Goal: Task Accomplishment & Management: Use online tool/utility

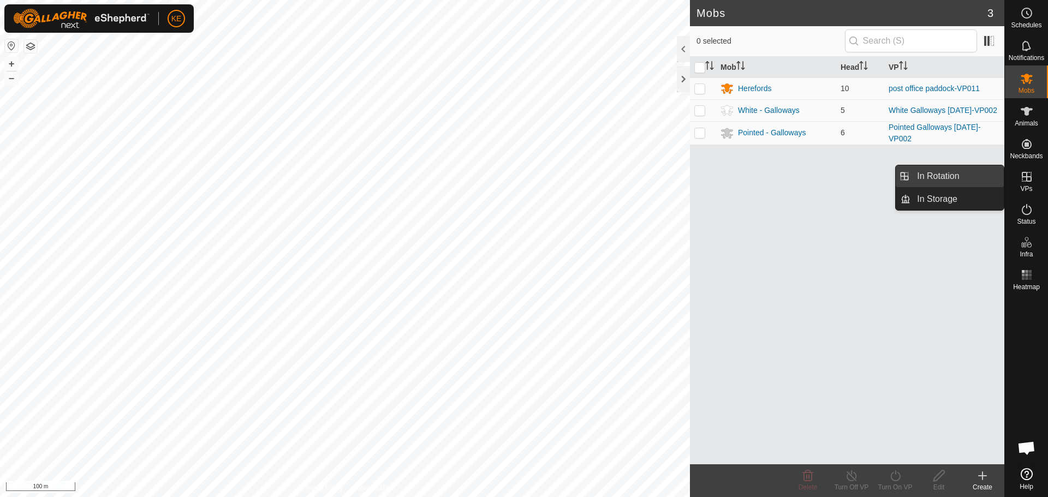
click at [980, 175] on link "In Rotation" at bounding box center [957, 176] width 93 height 22
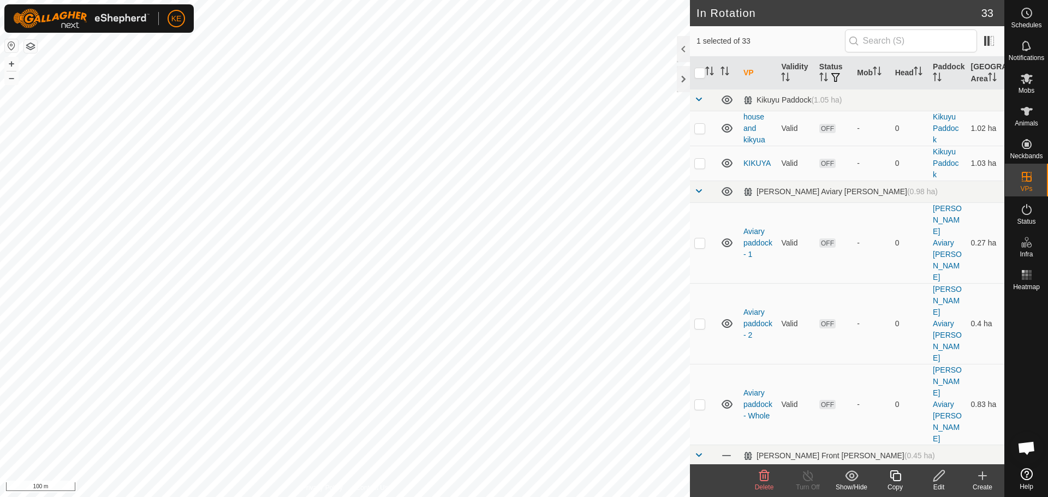
checkbox input "false"
checkbox input "true"
click at [898, 482] on icon at bounding box center [895, 476] width 11 height 11
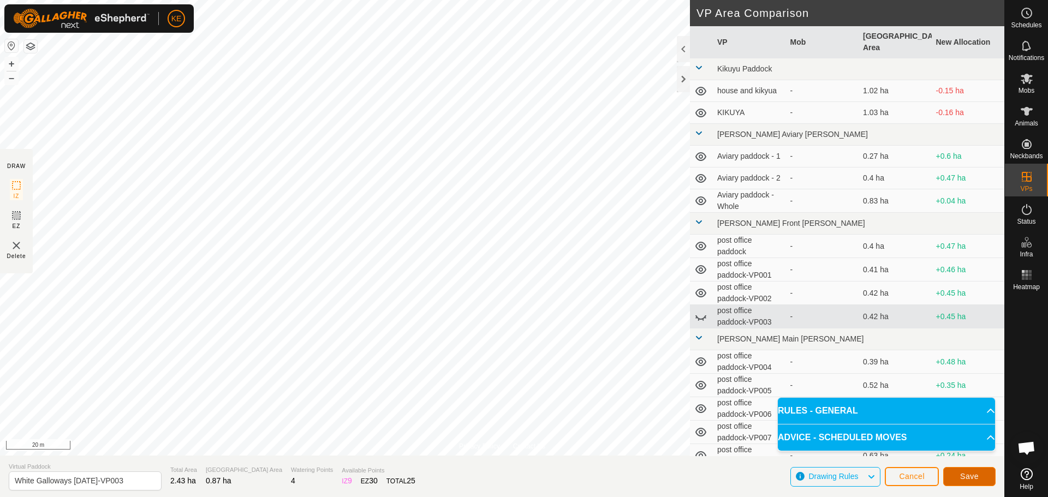
click at [983, 479] on button "Save" at bounding box center [970, 476] width 52 height 19
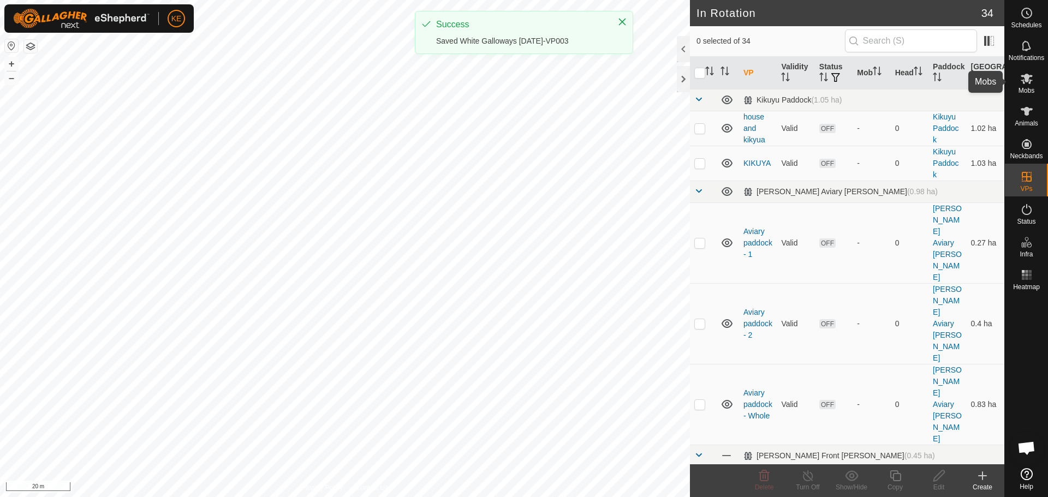
click at [1034, 86] on es-mob-svg-icon at bounding box center [1027, 78] width 20 height 17
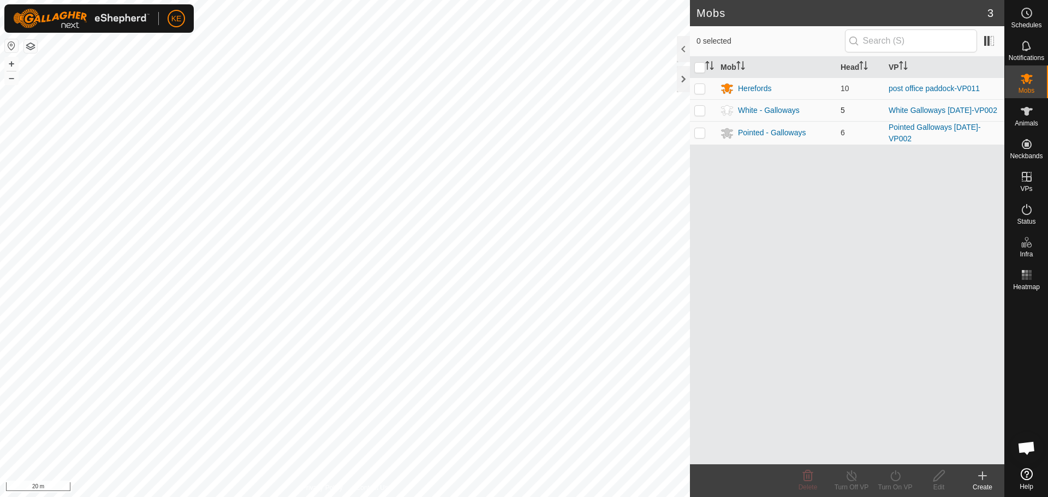
click at [702, 111] on p-checkbox at bounding box center [700, 110] width 11 height 9
checkbox input "true"
click at [893, 475] on icon at bounding box center [896, 476] width 14 height 13
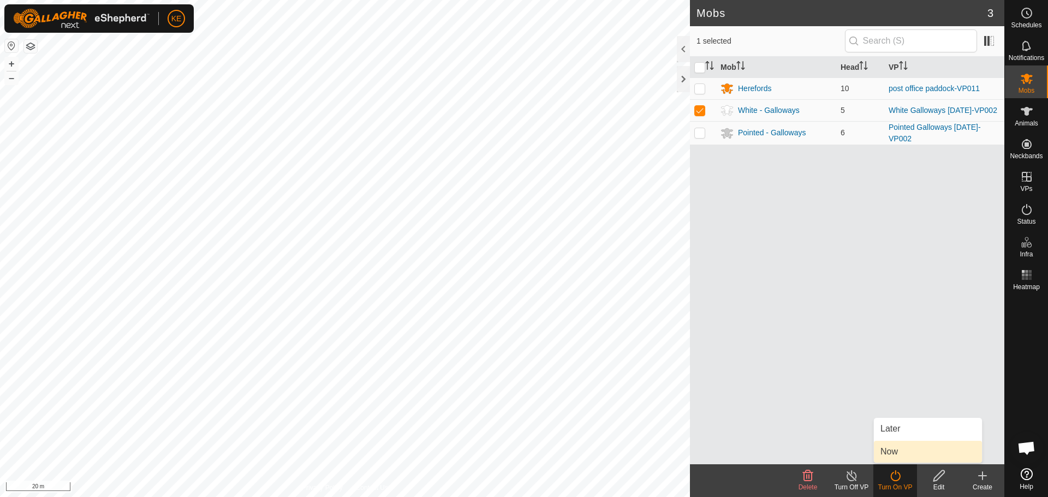
click at [900, 447] on link "Now" at bounding box center [928, 452] width 108 height 22
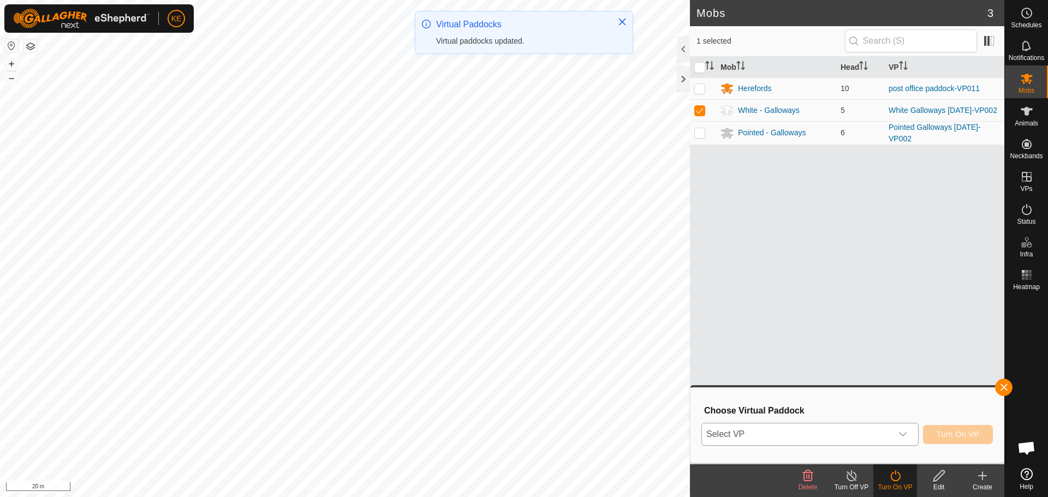
click at [850, 433] on span "Select VP" at bounding box center [797, 435] width 190 height 22
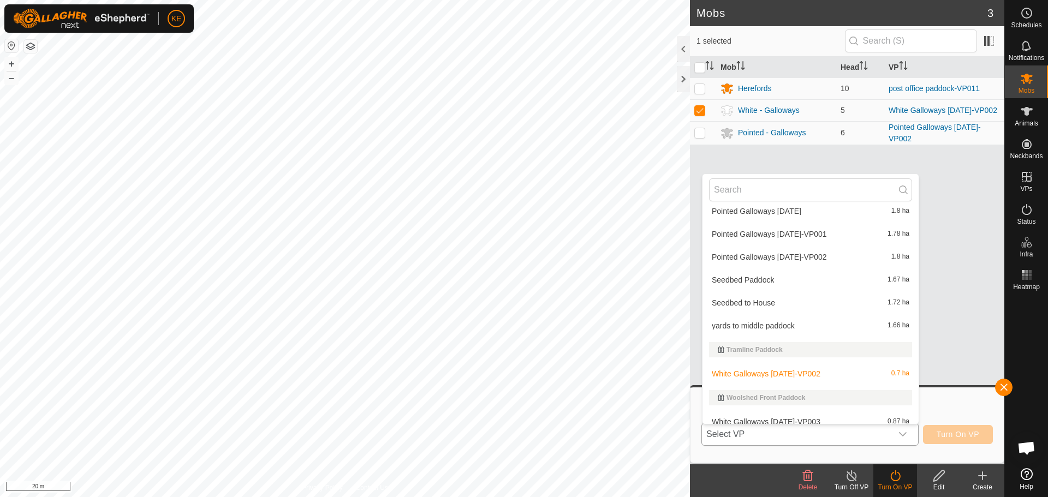
scroll to position [811, 0]
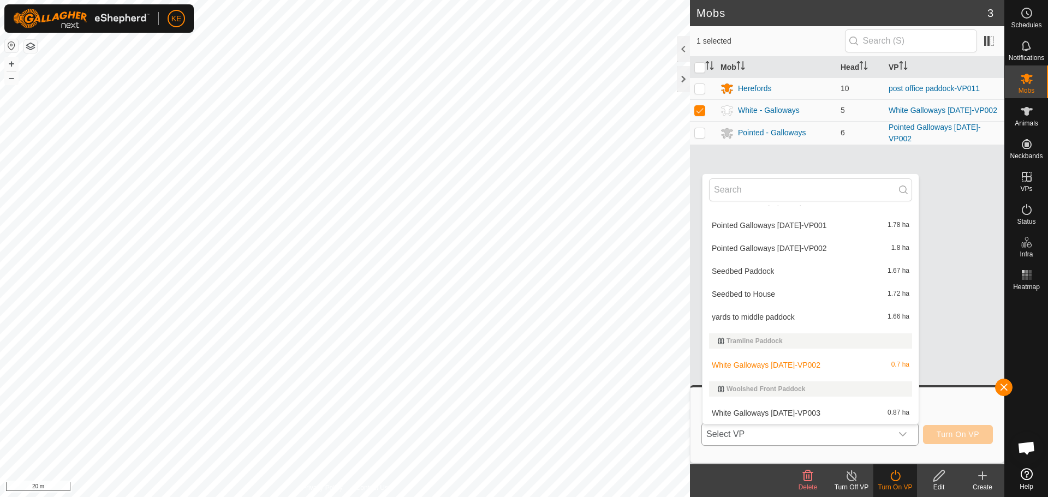
click at [769, 411] on li "White Galloways [DATE]-VP003 0.87 ha" at bounding box center [811, 413] width 216 height 22
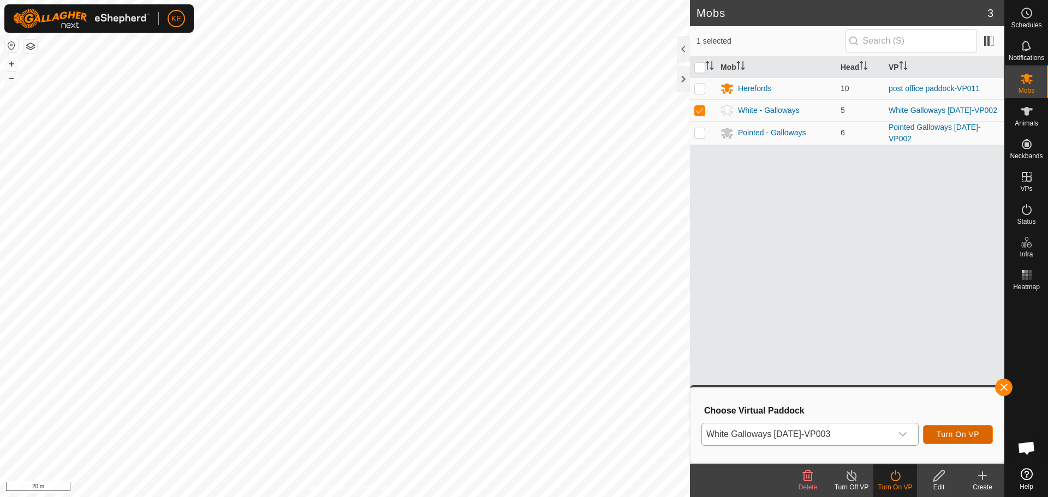
click at [947, 436] on span "Turn On VP" at bounding box center [958, 434] width 43 height 9
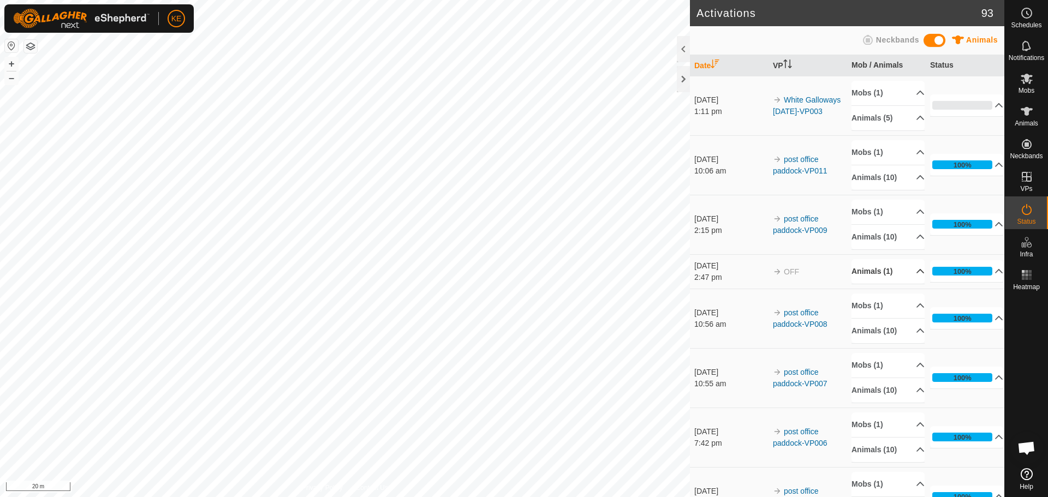
click at [852, 271] on div "Activations 93 Animals Neckbands Date VP Mob / Animals Status [DATE] 1:11 pm Wh…" at bounding box center [502, 248] width 1005 height 497
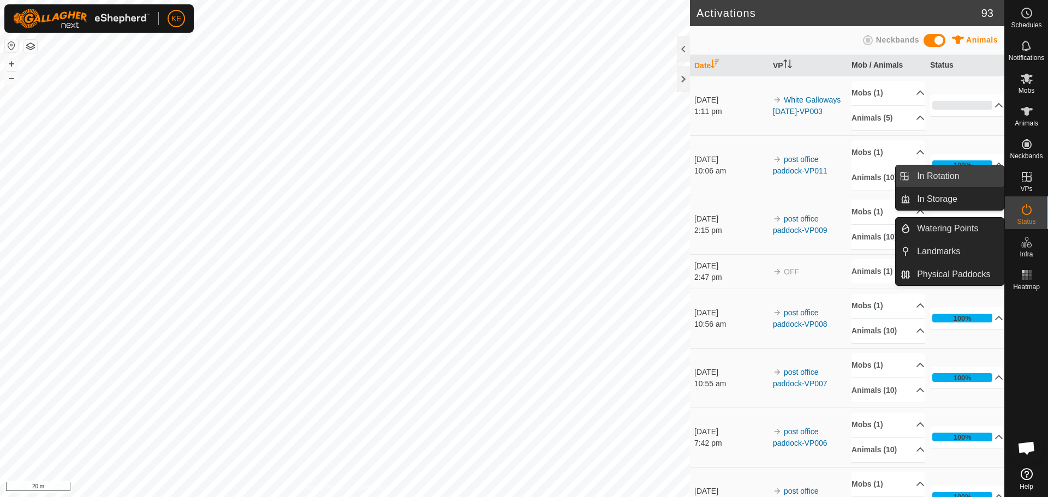
click at [931, 179] on link "In Rotation" at bounding box center [957, 176] width 93 height 22
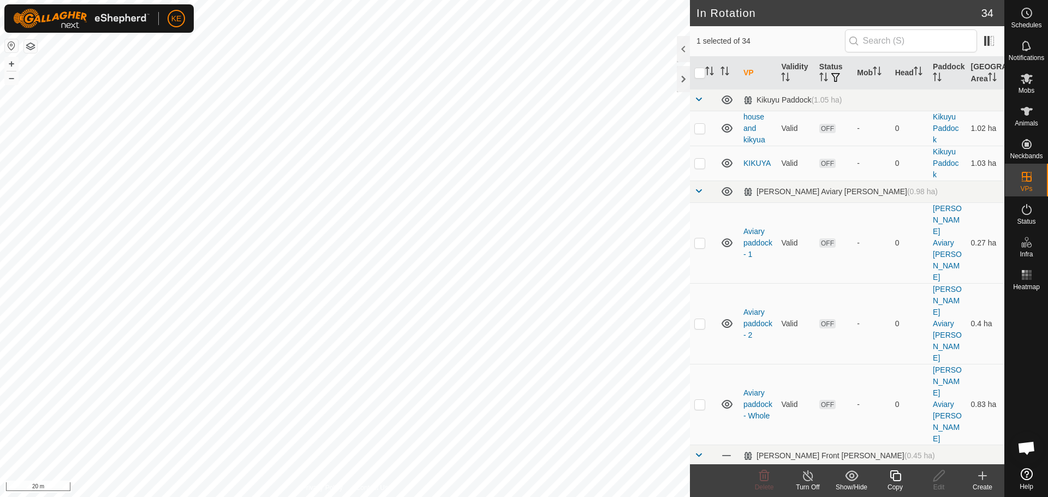
checkbox input "true"
checkbox input "false"
click at [897, 476] on icon at bounding box center [896, 476] width 14 height 13
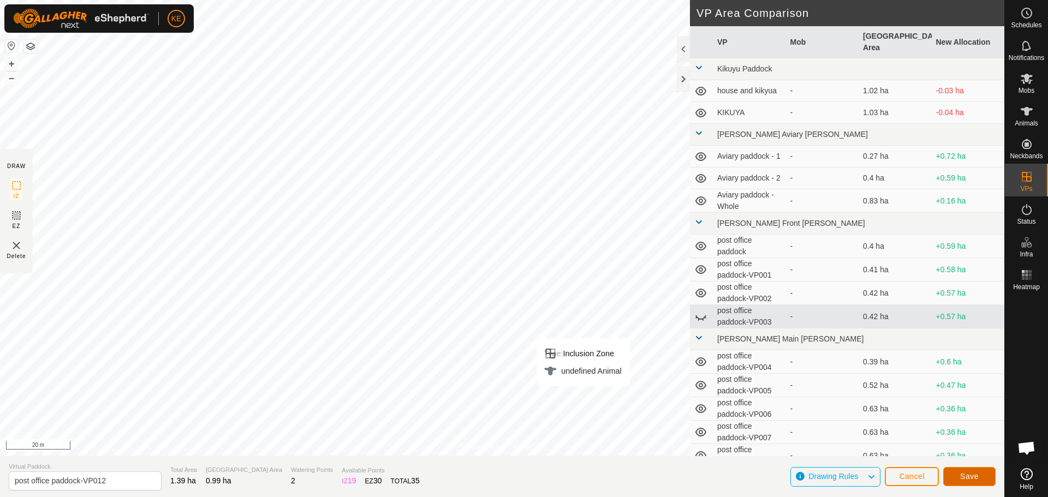
click at [975, 479] on span "Save" at bounding box center [969, 476] width 19 height 9
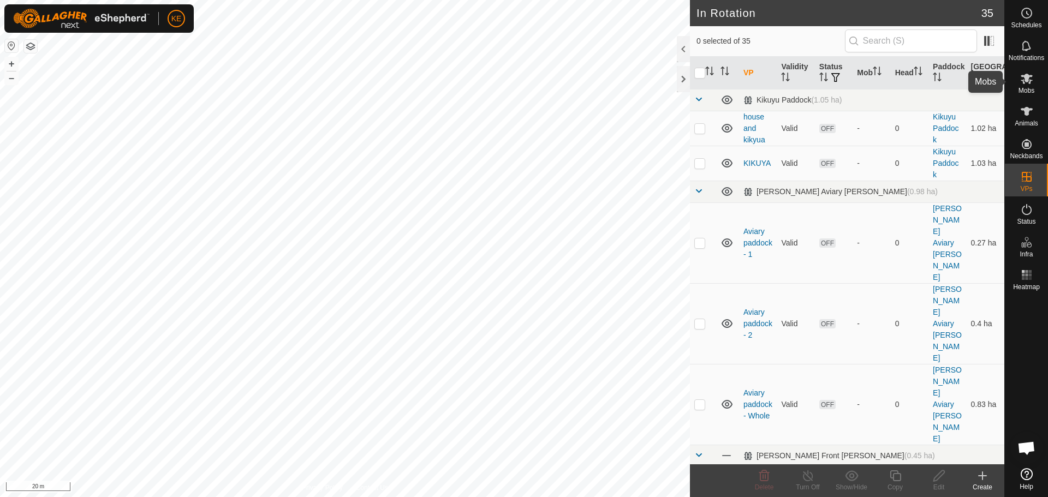
click at [1023, 84] on icon at bounding box center [1027, 78] width 13 height 13
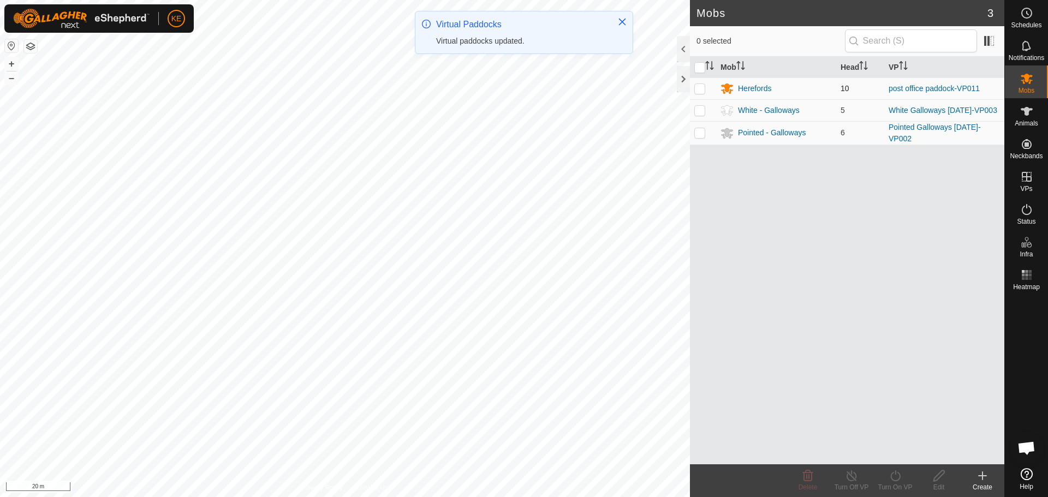
click at [701, 88] on p-checkbox at bounding box center [700, 88] width 11 height 9
checkbox input "true"
click at [898, 477] on icon at bounding box center [896, 476] width 14 height 13
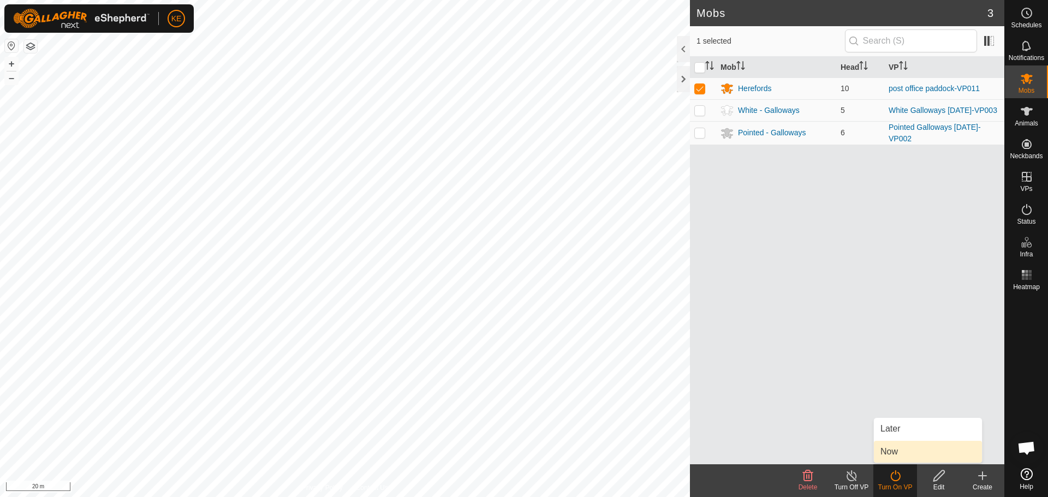
click at [893, 446] on link "Now" at bounding box center [928, 452] width 108 height 22
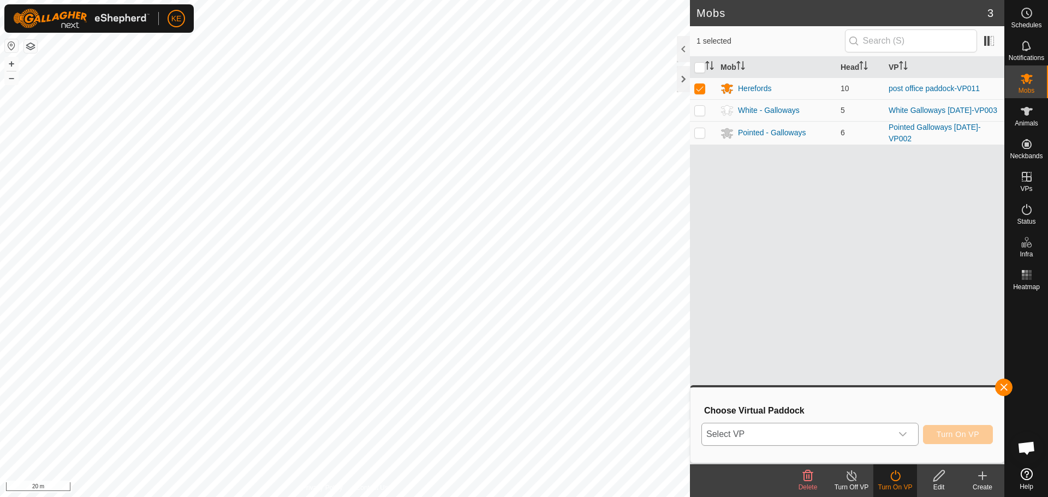
click at [784, 432] on span "Select VP" at bounding box center [797, 435] width 190 height 22
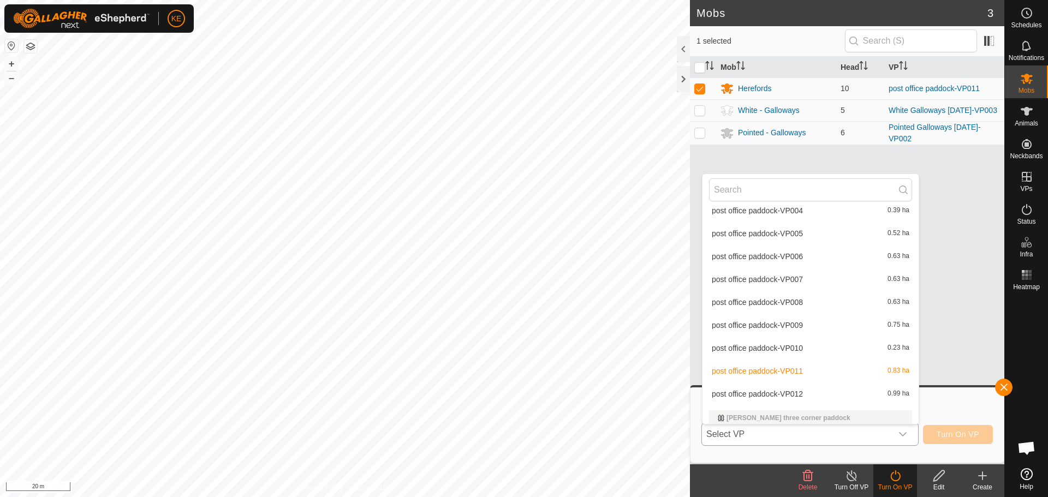
scroll to position [328, 0]
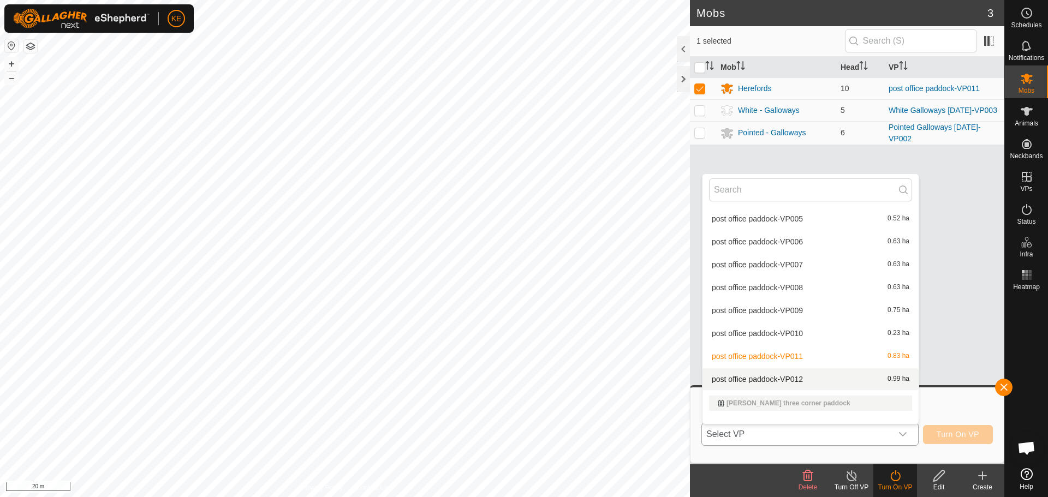
click at [793, 377] on li "post office paddock-VP012 0.99 ha" at bounding box center [811, 380] width 216 height 22
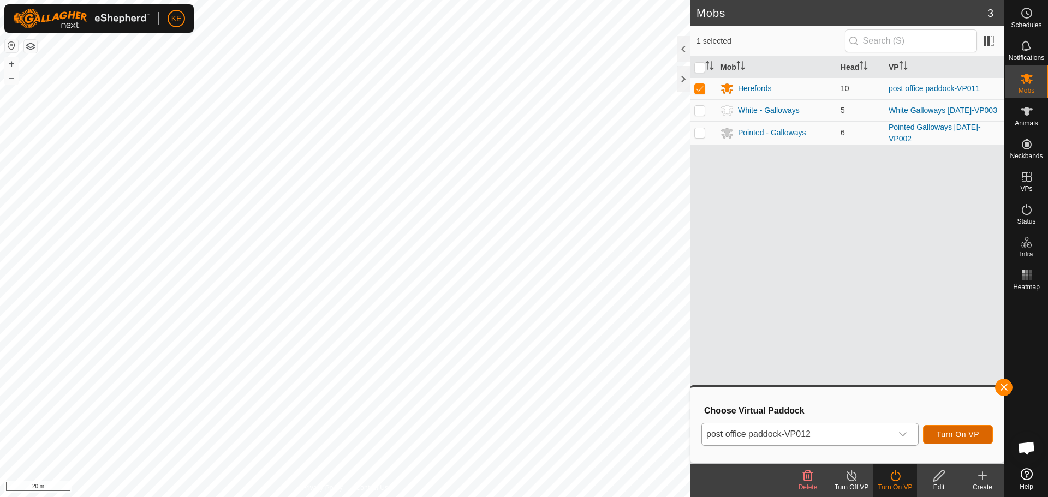
click at [964, 438] on span "Turn On VP" at bounding box center [958, 434] width 43 height 9
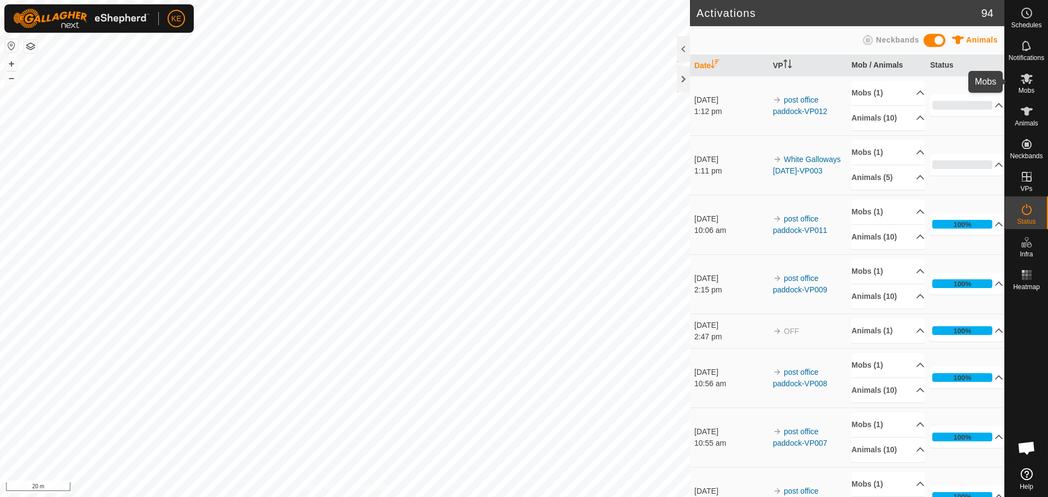
click at [1030, 78] on icon at bounding box center [1027, 78] width 13 height 13
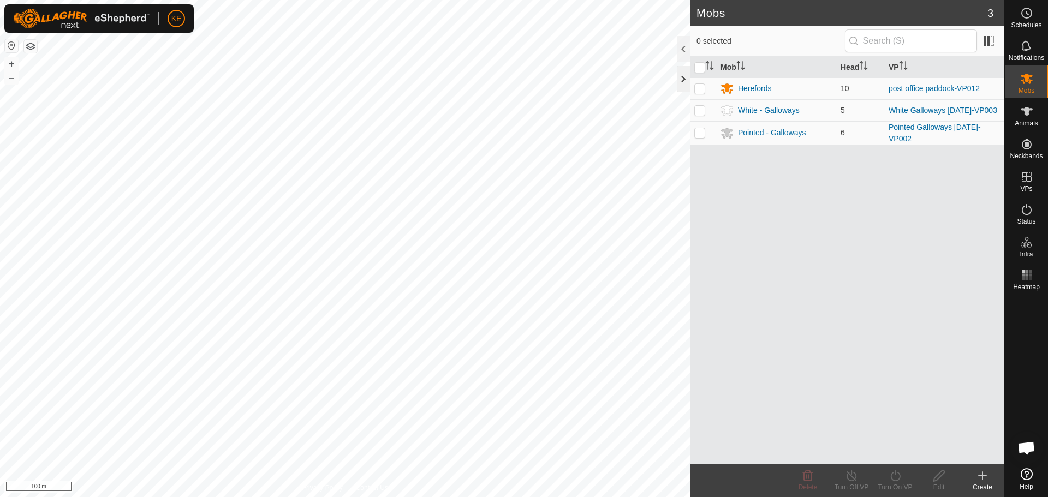
click at [681, 75] on div at bounding box center [683, 79] width 13 height 26
